Goal: Task Accomplishment & Management: Manage account settings

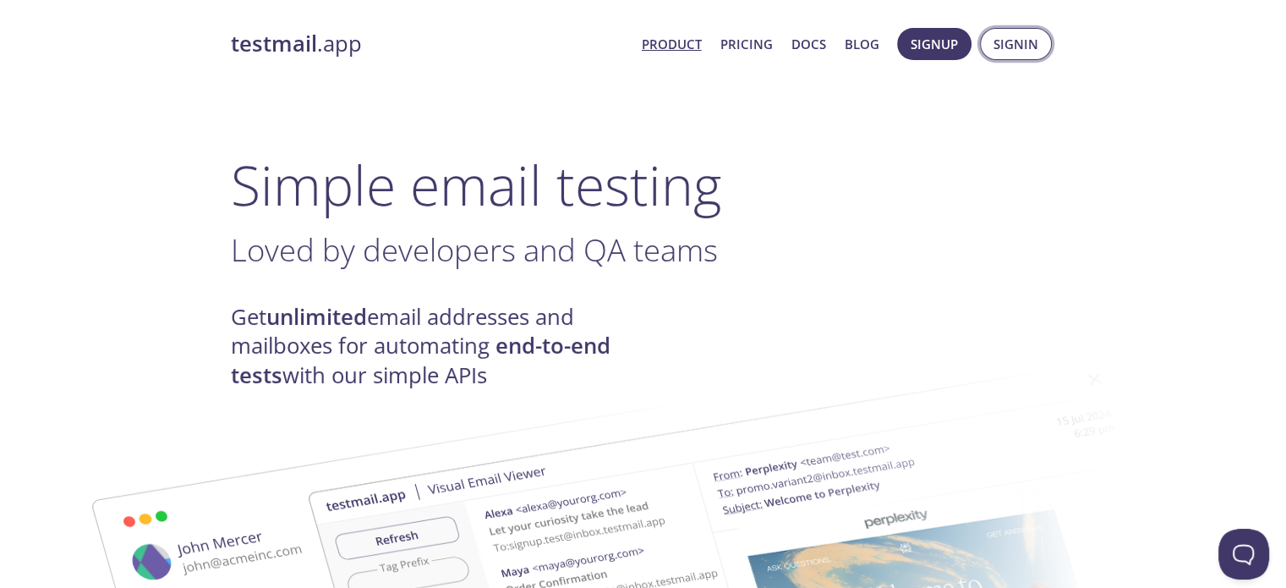
click at [981, 43] on button "Signin" at bounding box center [1016, 44] width 72 height 32
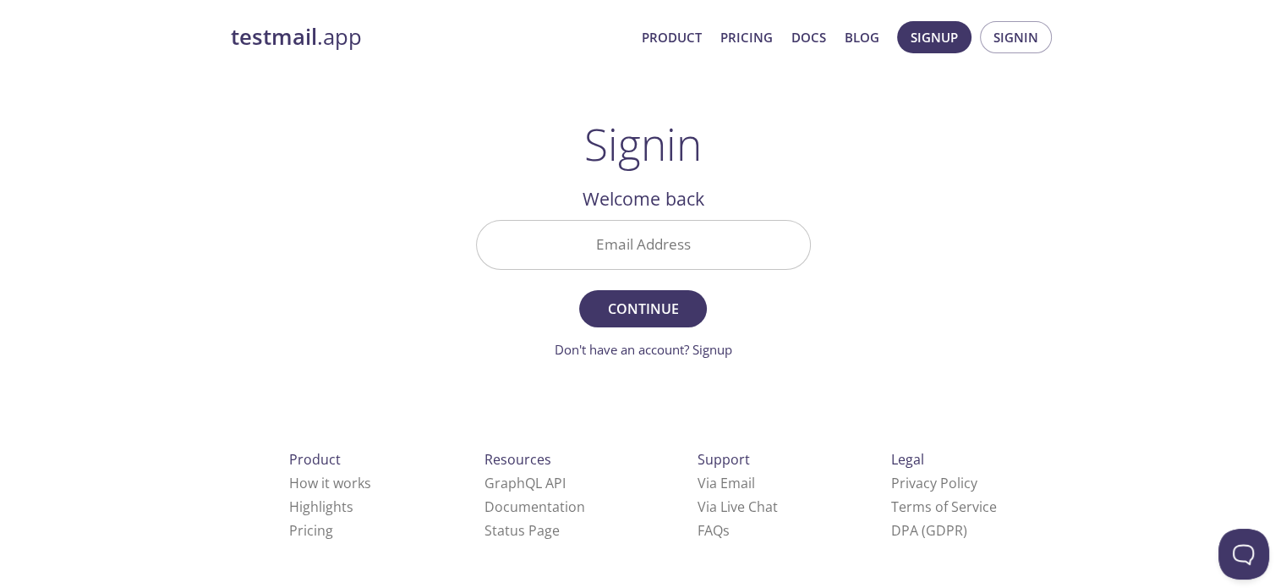
scroll to position [7, 0]
click at [720, 353] on link "Don't have an account? Signup" at bounding box center [644, 349] width 178 height 17
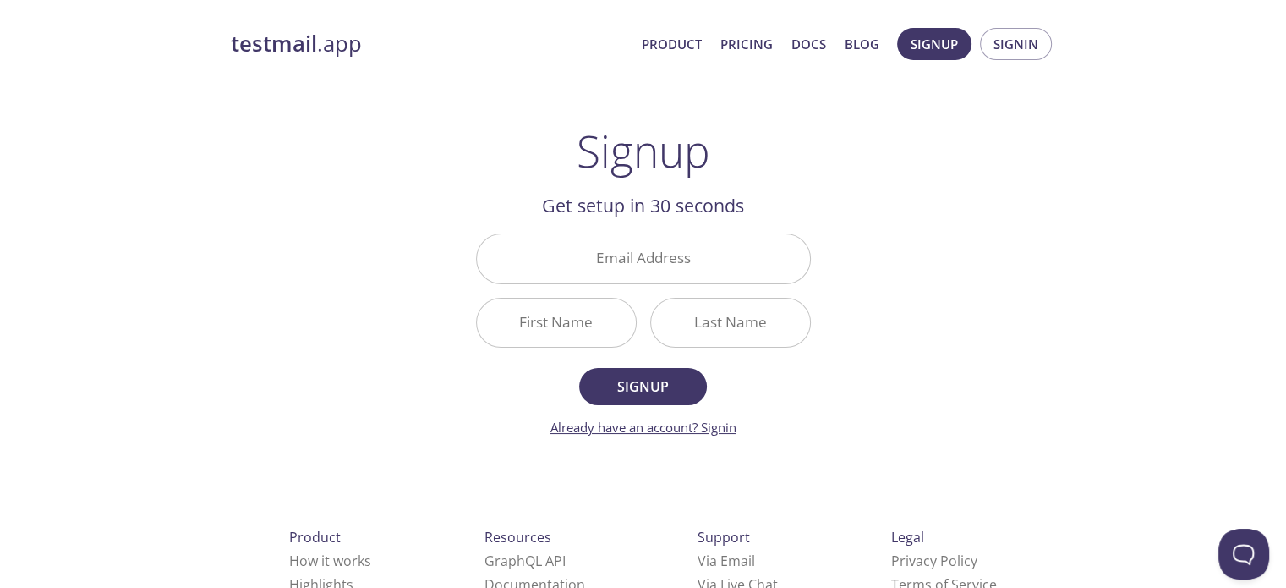
click at [714, 419] on link "Already have an account? Signin" at bounding box center [643, 427] width 186 height 17
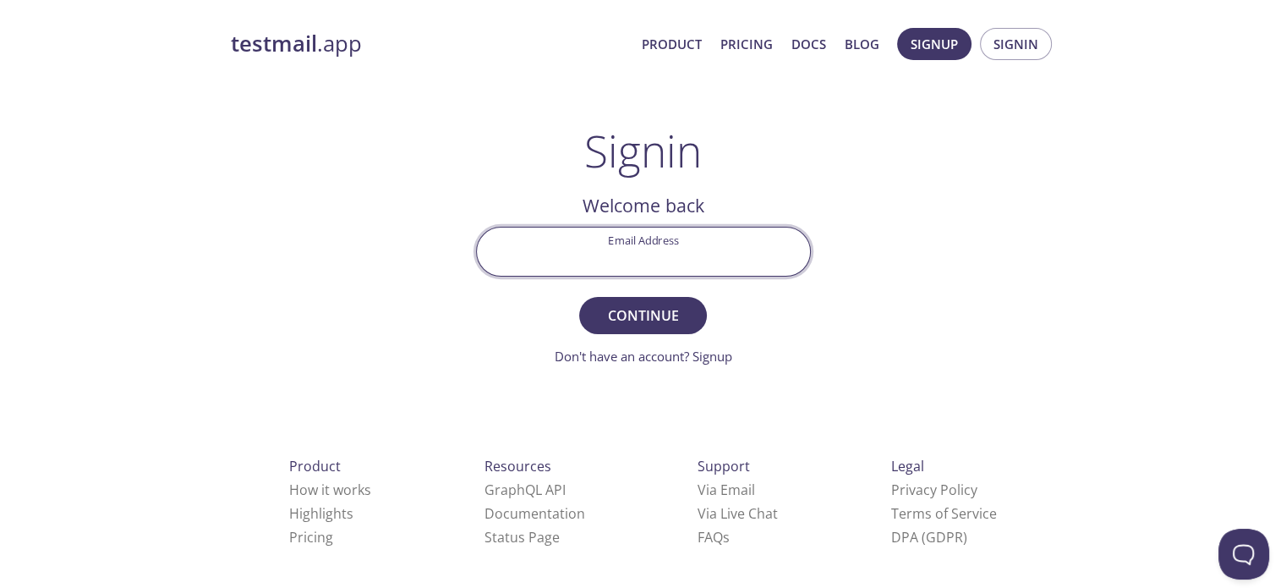
click at [658, 249] on input "Email Address" at bounding box center [643, 251] width 333 height 48
type input "[EMAIL_ADDRESS][DOMAIN_NAME]"
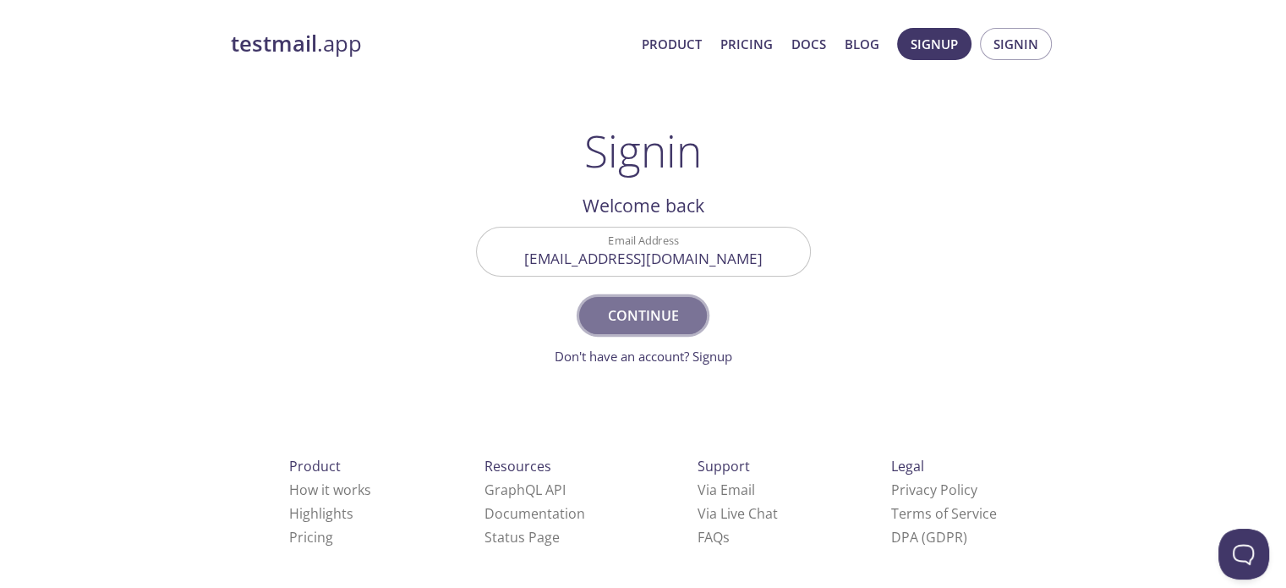
click at [637, 312] on span "Continue" at bounding box center [643, 316] width 90 height 24
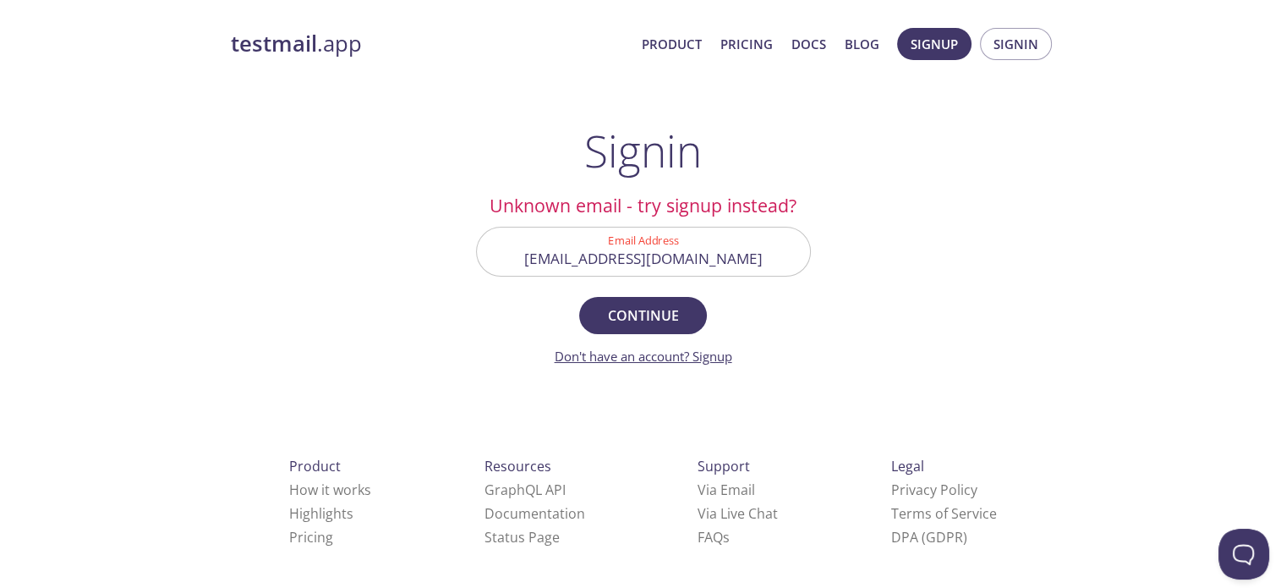
click at [713, 356] on link "Don't have an account? Signup" at bounding box center [644, 355] width 178 height 17
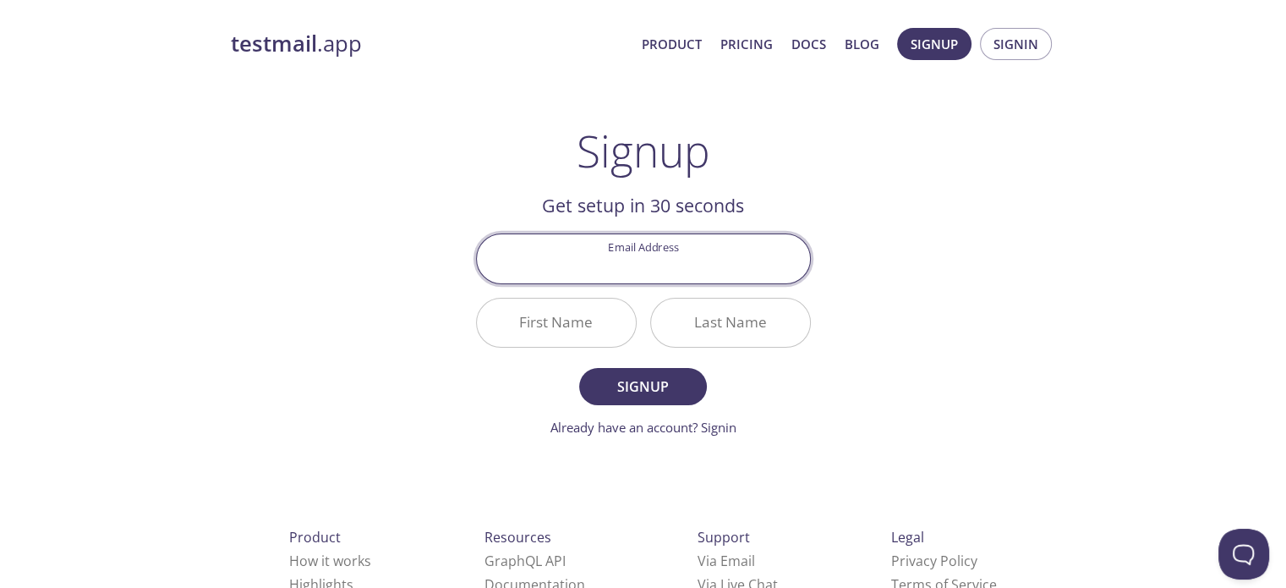
drag, startPoint x: 632, startPoint y: 247, endPoint x: 652, endPoint y: 313, distance: 68.8
click at [652, 313] on div "Email Address First Name Last Name" at bounding box center [643, 291] width 348 height 128
type input "[EMAIL_ADDRESS][DOMAIN_NAME]"
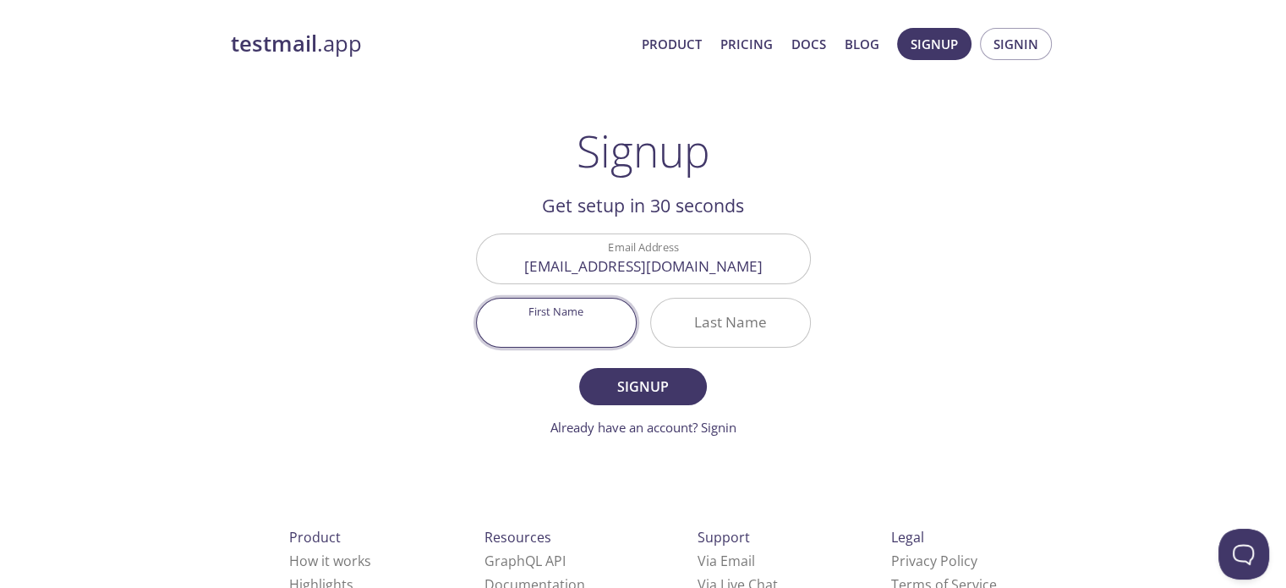
click at [574, 331] on input "First Name" at bounding box center [556, 322] width 159 height 48
type input "Priyanga"
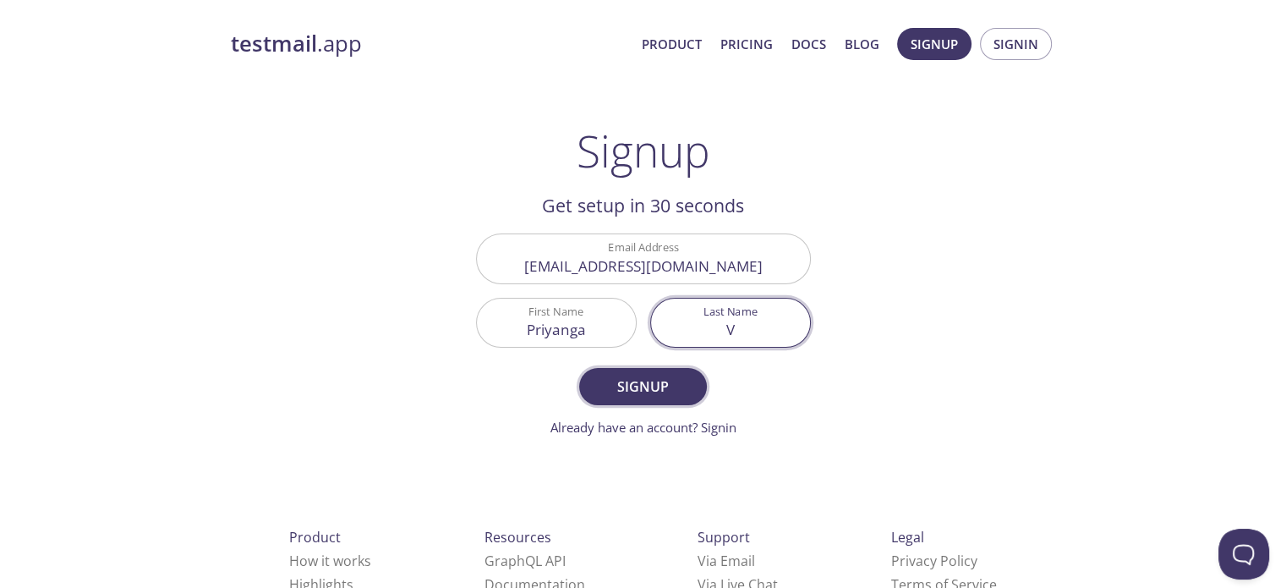
type input "V"
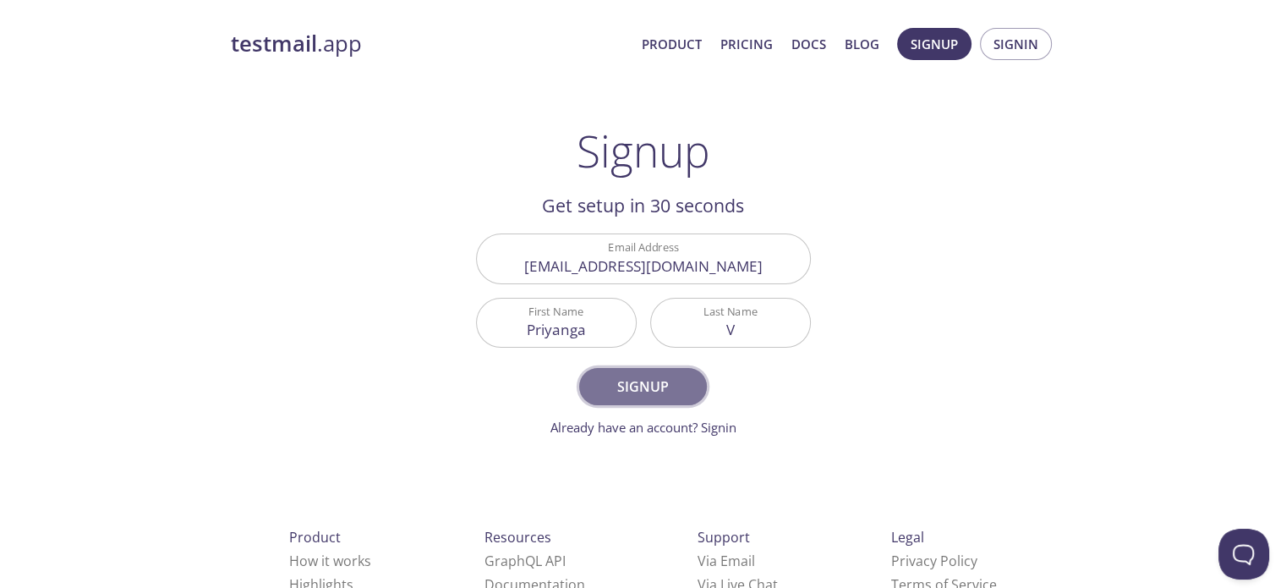
click at [643, 390] on span "Signup" at bounding box center [643, 387] width 90 height 24
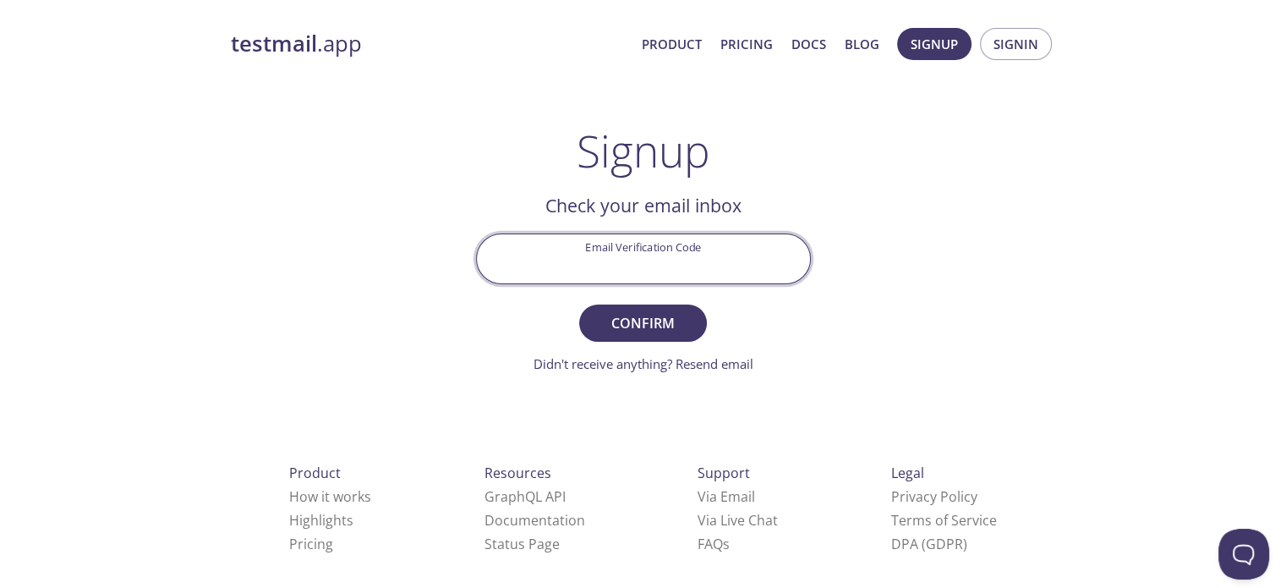
click at [670, 263] on input "Email Verification Code" at bounding box center [643, 258] width 333 height 48
paste input "TJN4TXG"
type input "TJN4TXG"
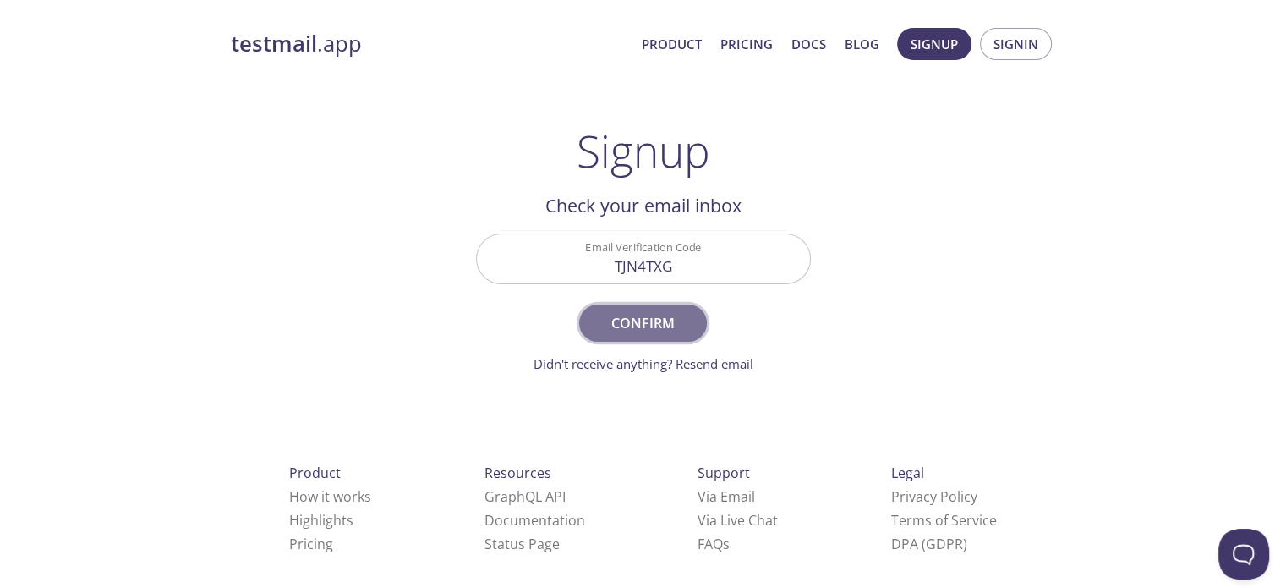
click at [636, 318] on span "Confirm" at bounding box center [643, 323] width 90 height 24
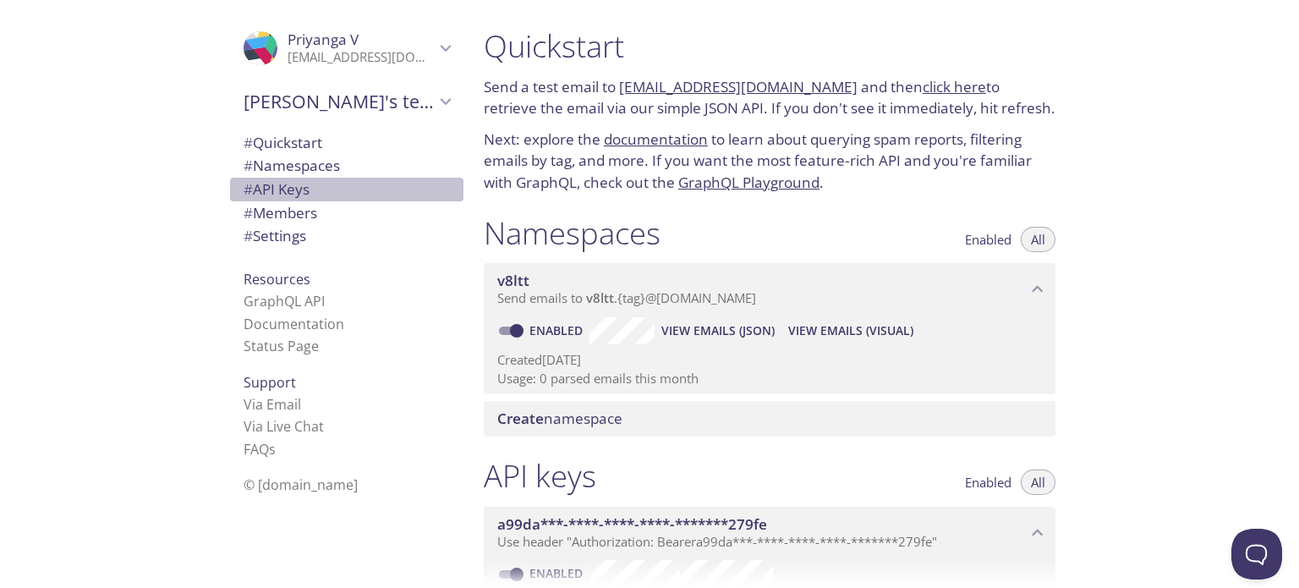
click at [284, 195] on span "# API Keys" at bounding box center [276, 188] width 66 height 19
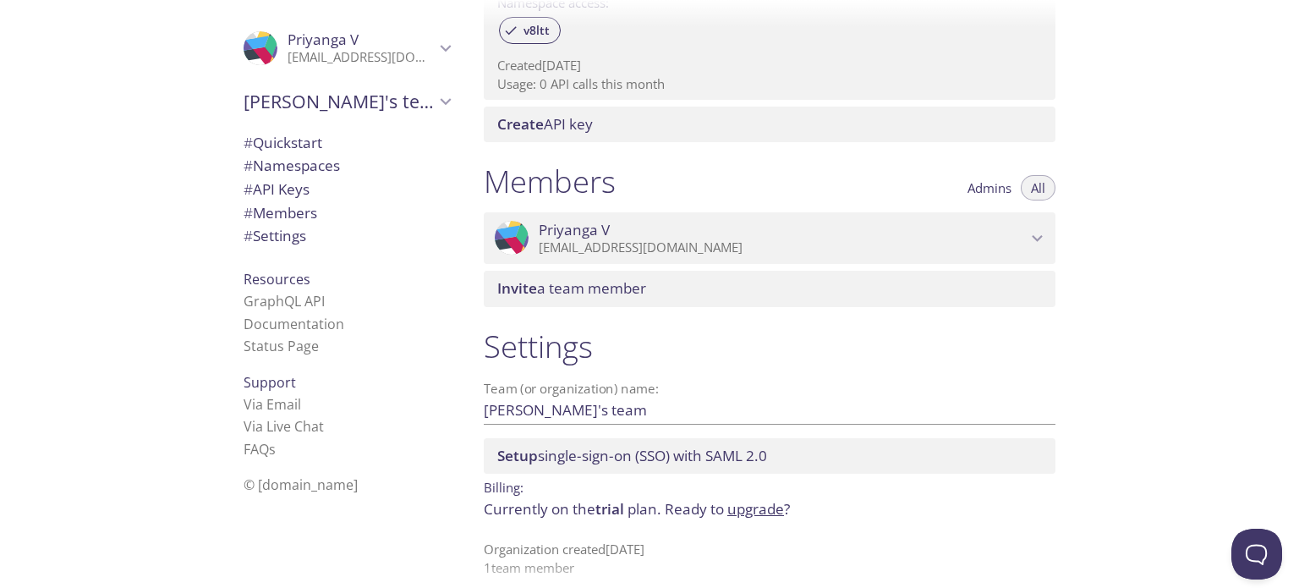
scroll to position [609, 0]
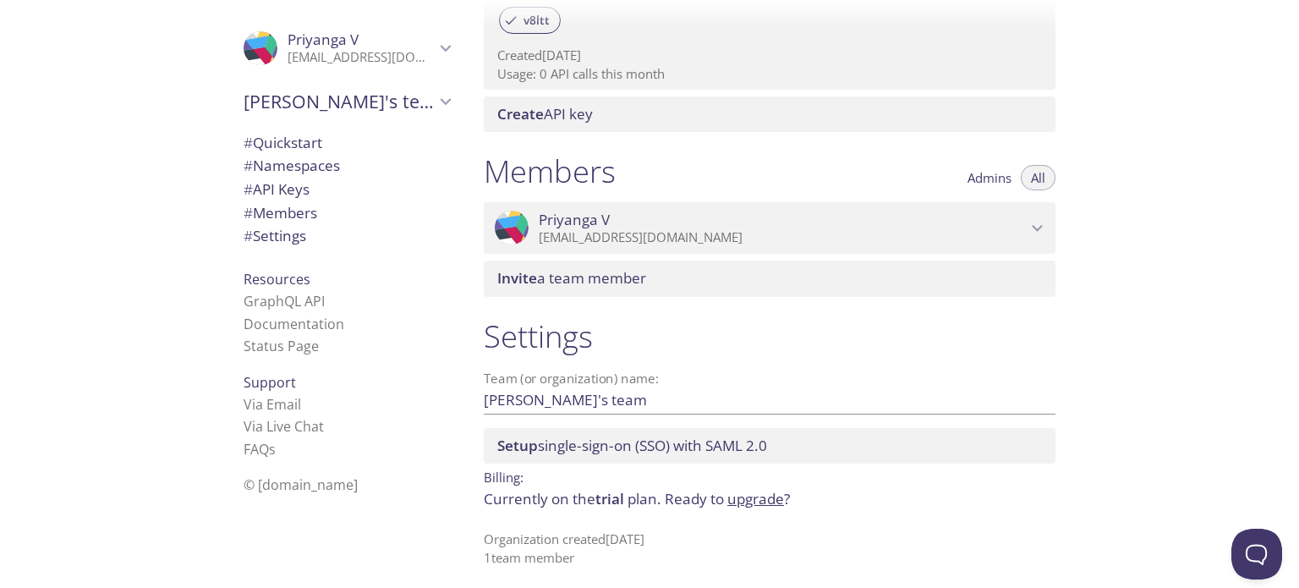
click at [755, 352] on h1 "Settings" at bounding box center [770, 336] width 572 height 38
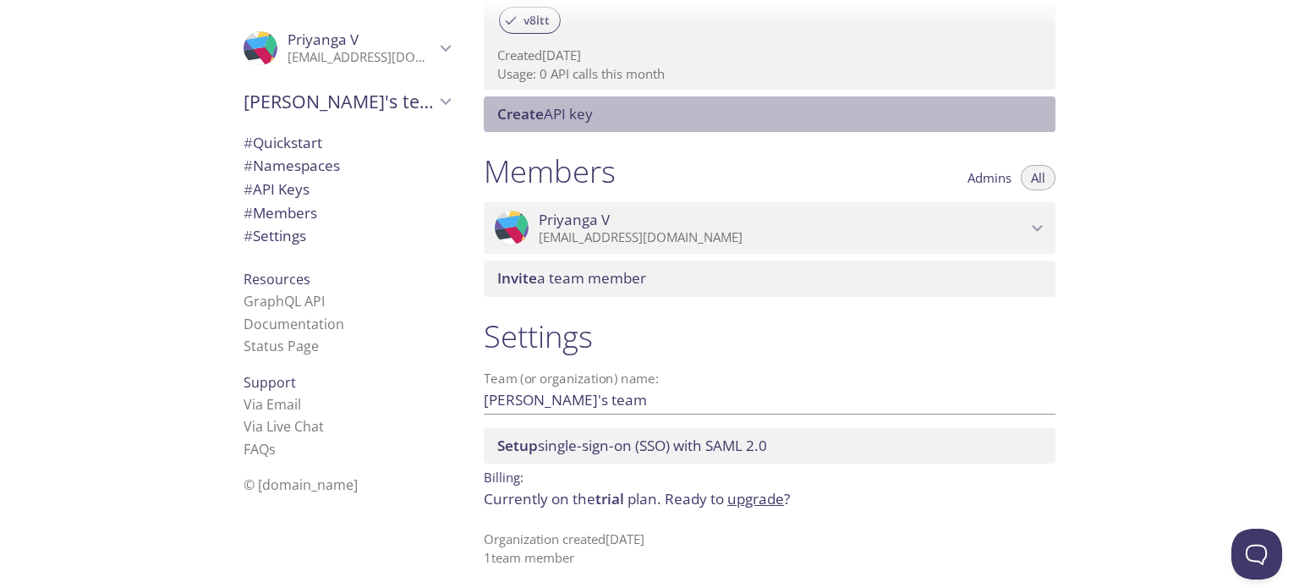
click at [534, 113] on span "Create" at bounding box center [520, 113] width 47 height 19
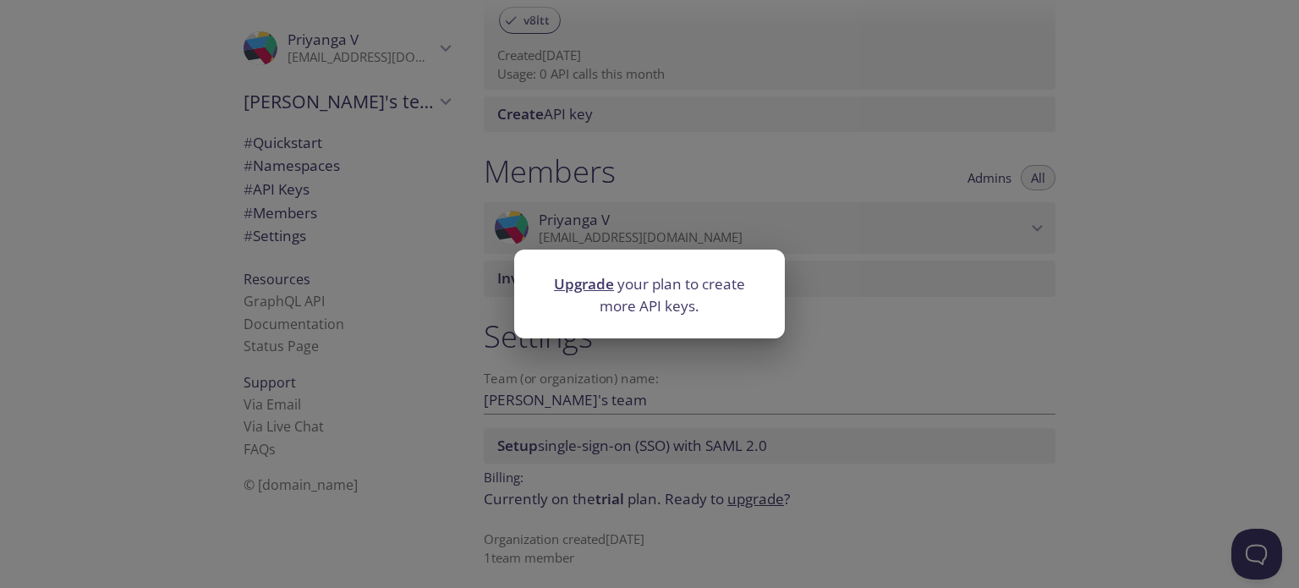
click at [610, 161] on div "Upgrade your plan to create more API keys." at bounding box center [649, 294] width 1299 height 588
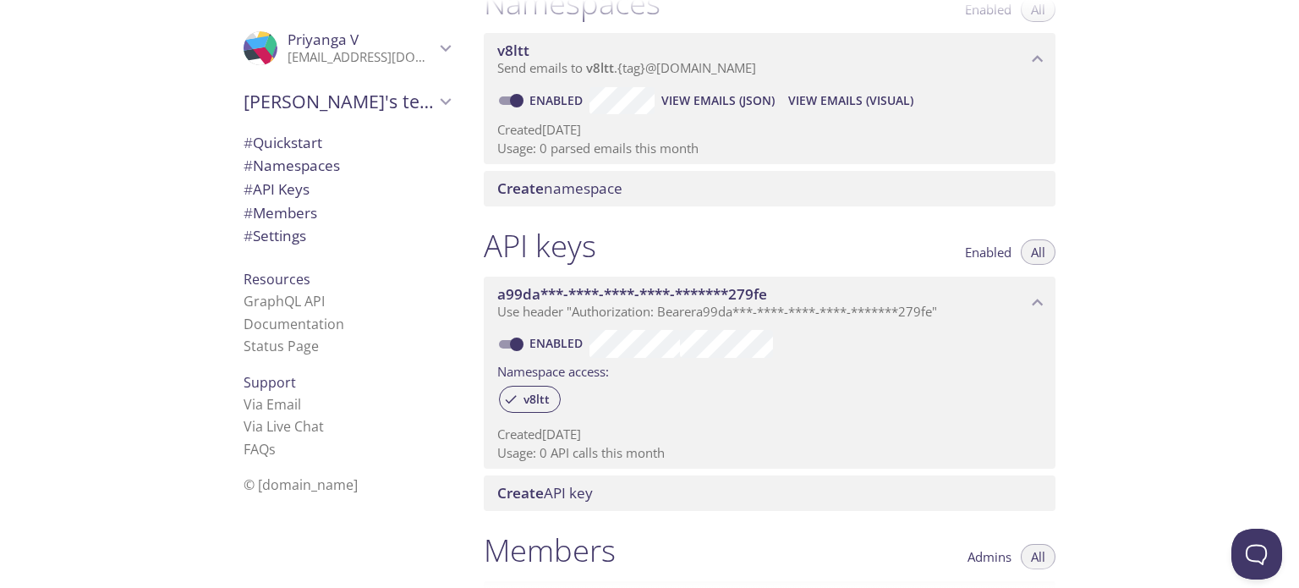
scroll to position [238, 0]
